Goal: Information Seeking & Learning: Learn about a topic

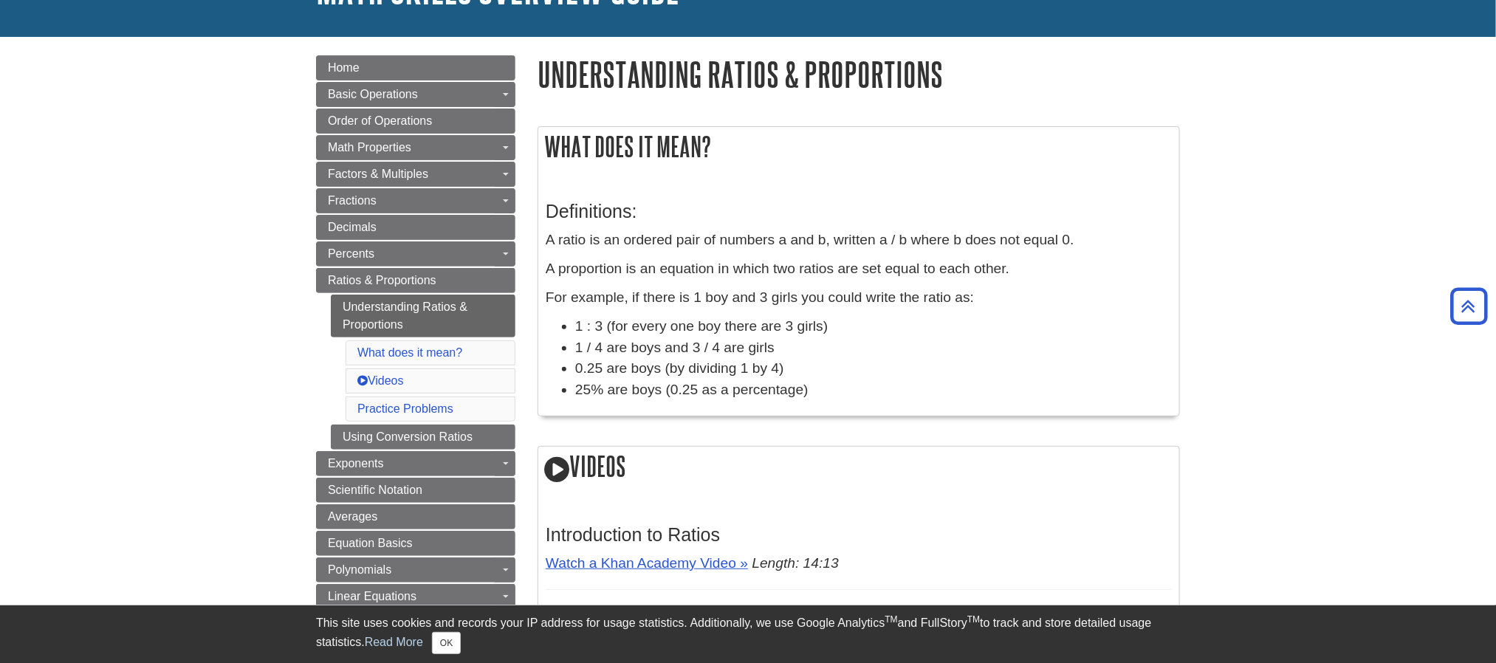
scroll to position [125, 0]
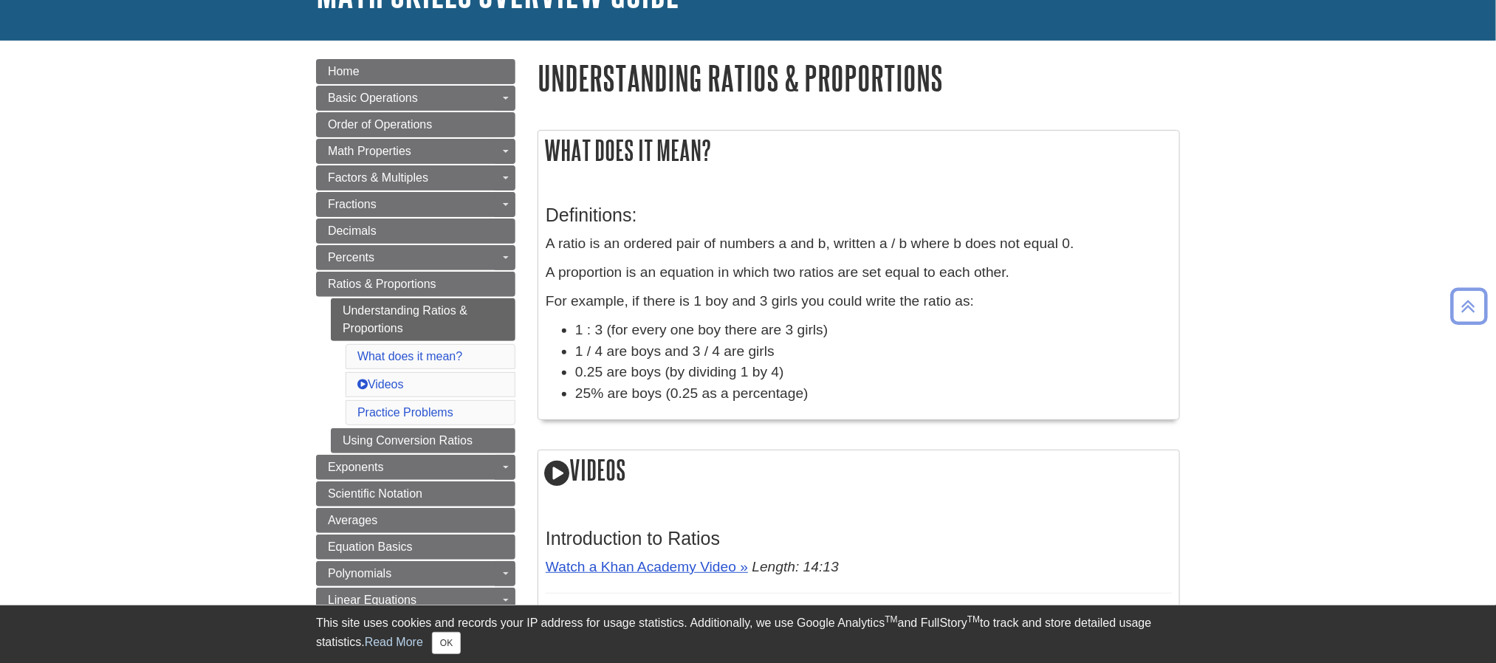
click at [340, 233] on span "Decimals" at bounding box center [352, 231] width 49 height 13
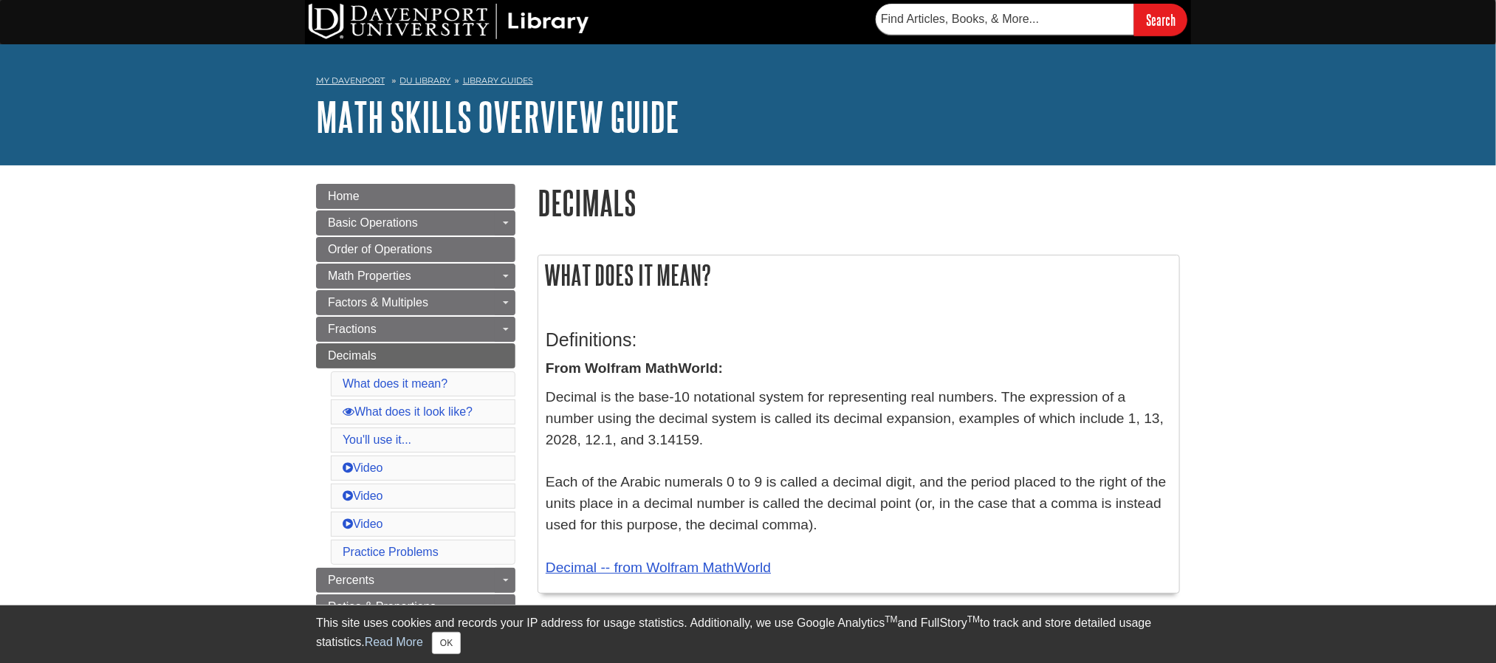
drag, startPoint x: 0, startPoint y: 0, endPoint x: 1068, endPoint y: 364, distance: 1128.4
click at [1068, 364] on p "From Wolfram MathWorld:" at bounding box center [859, 368] width 626 height 21
drag, startPoint x: 1496, startPoint y: 7, endPoint x: 1026, endPoint y: 353, distance: 583.7
click at [1026, 351] on h3 "Definitions:" at bounding box center [859, 339] width 626 height 21
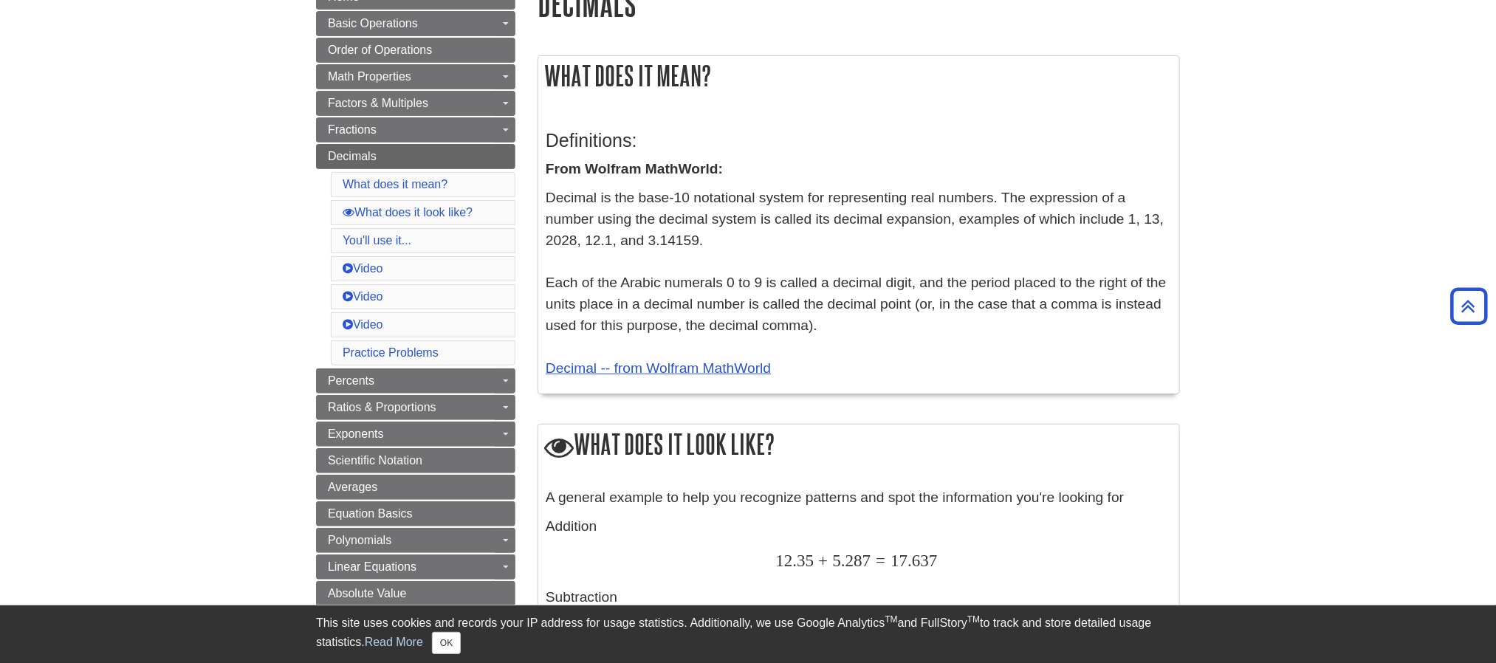
scroll to position [195, 0]
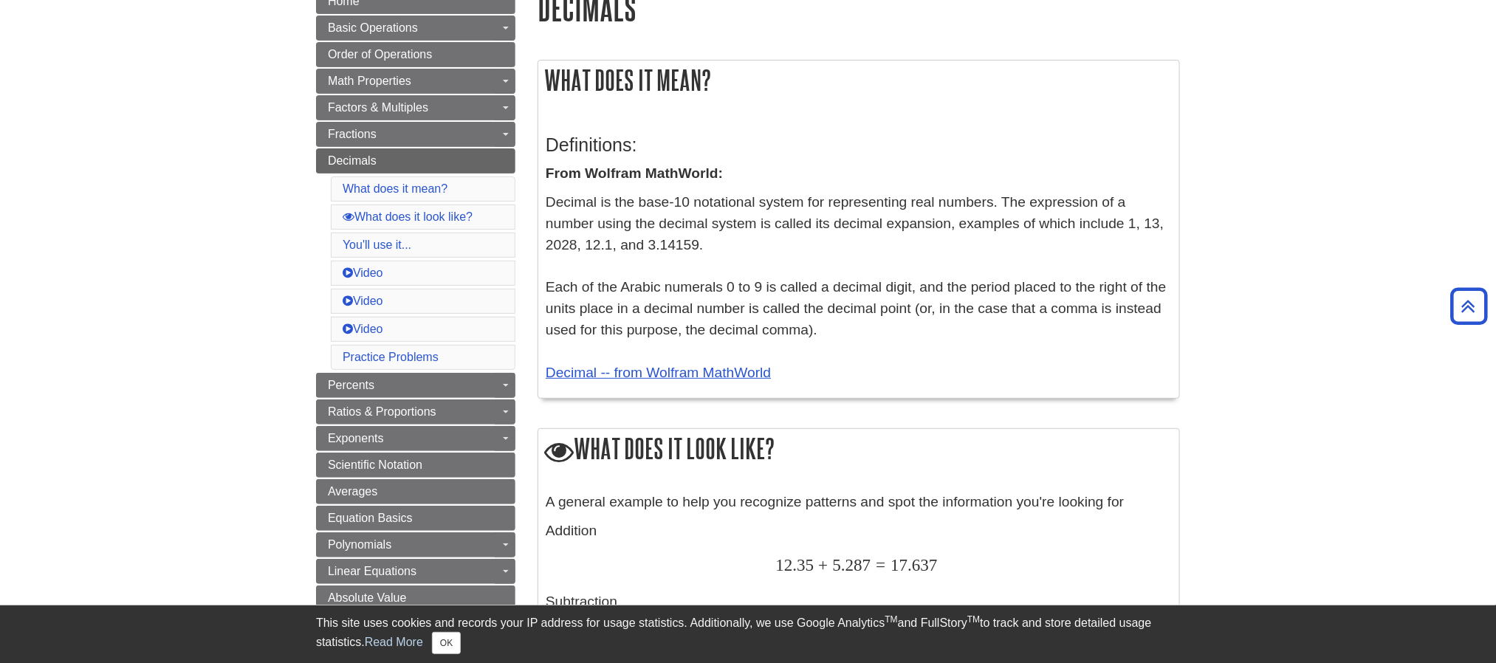
drag, startPoint x: 1496, startPoint y: 180, endPoint x: 1492, endPoint y: 278, distance: 97.6
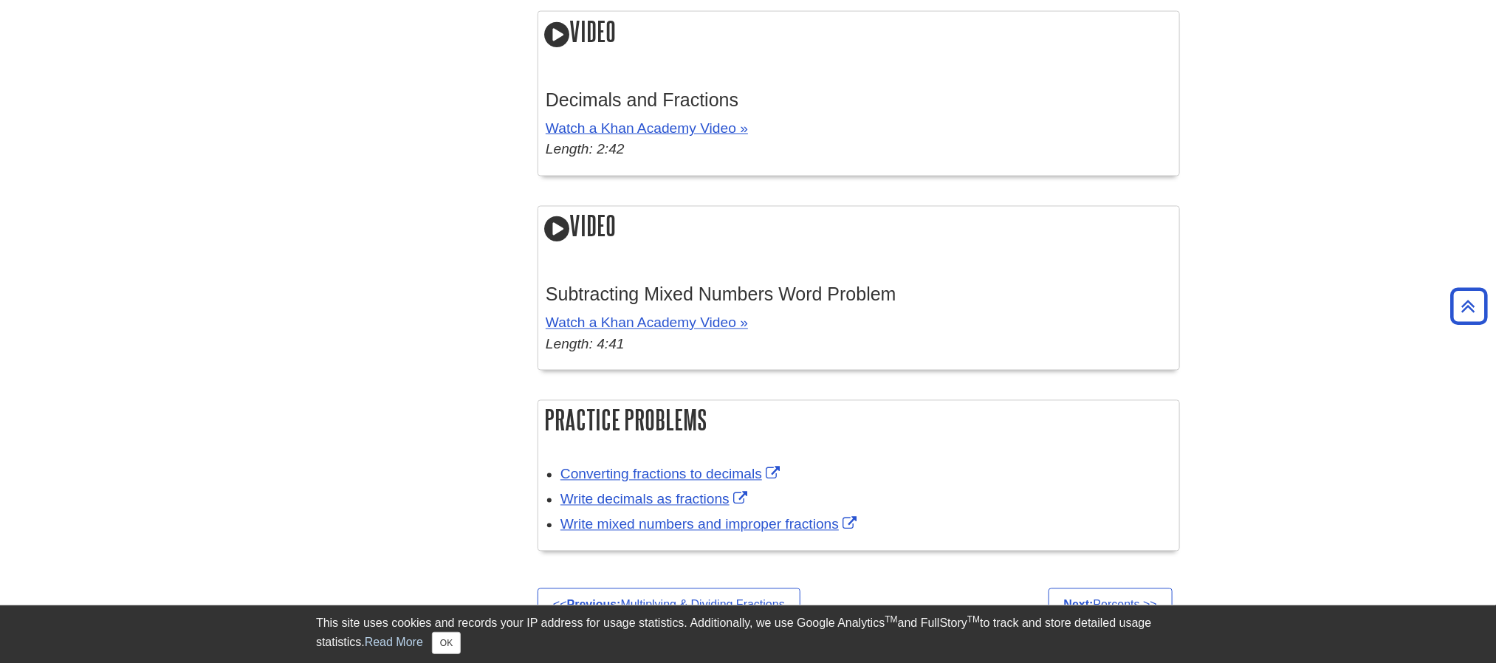
scroll to position [1361, 0]
